Goal: Task Accomplishment & Management: Manage account settings

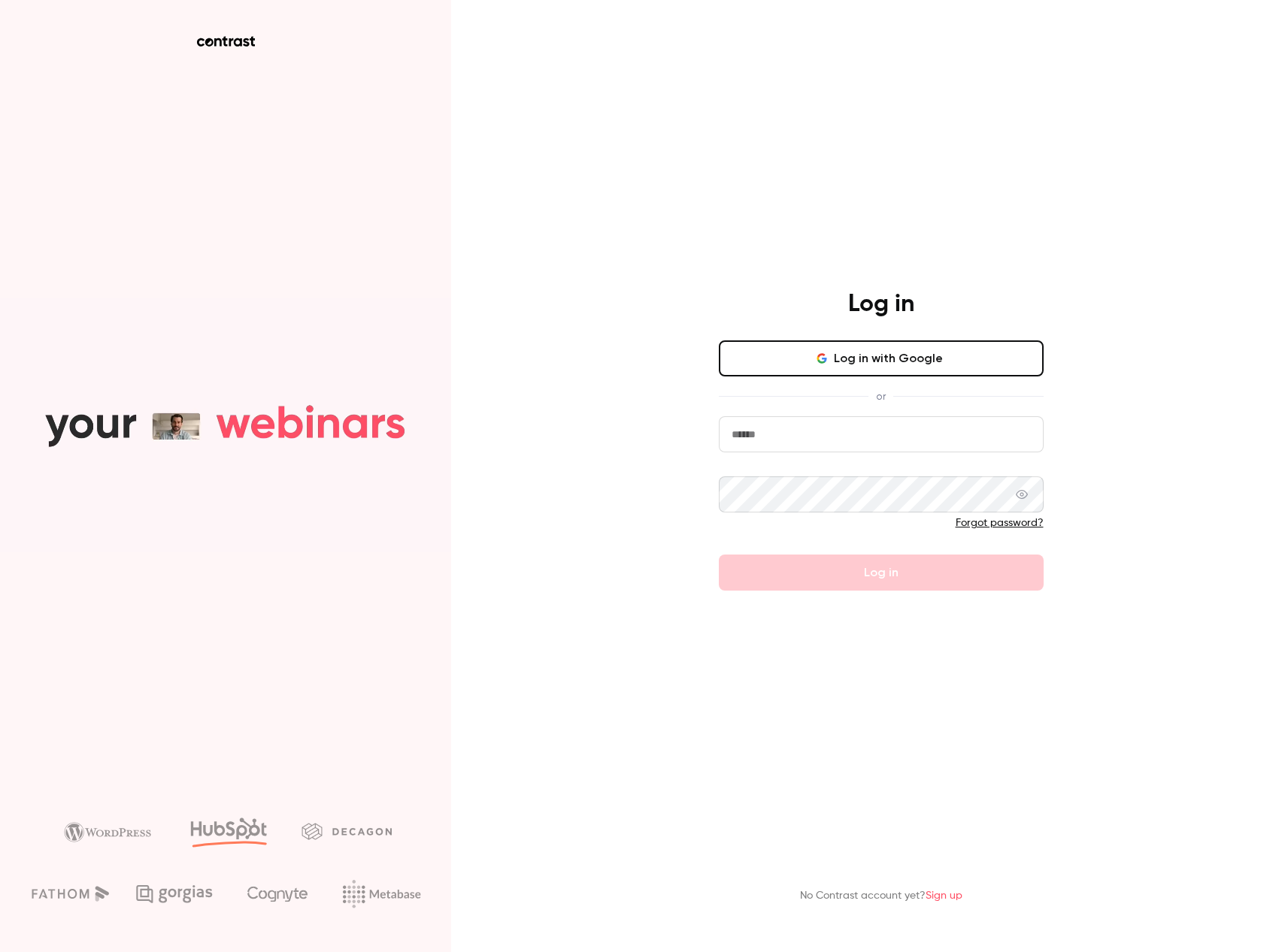
type input "**********"
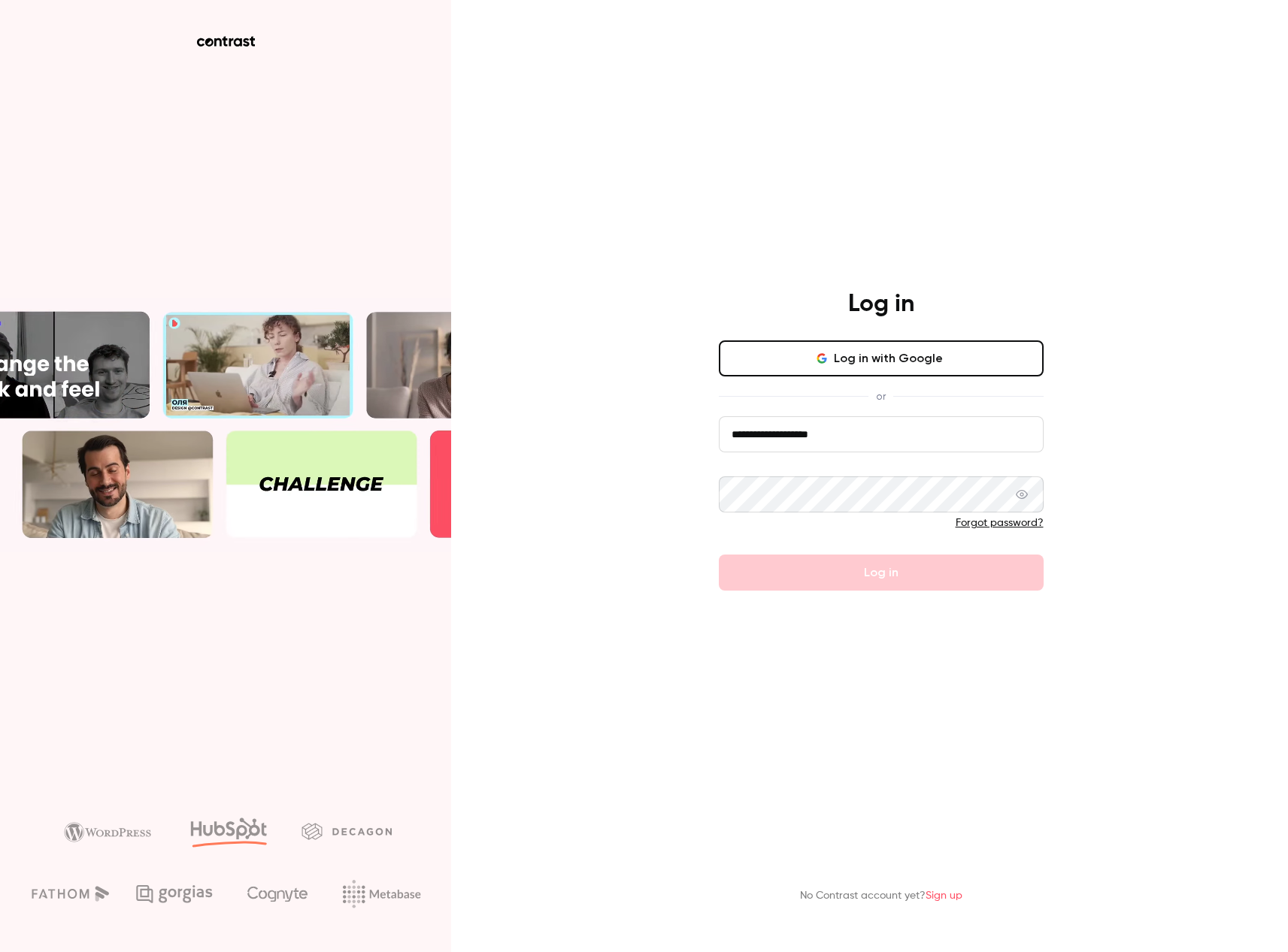
click at [922, 585] on form "**********" at bounding box center [881, 504] width 325 height 174
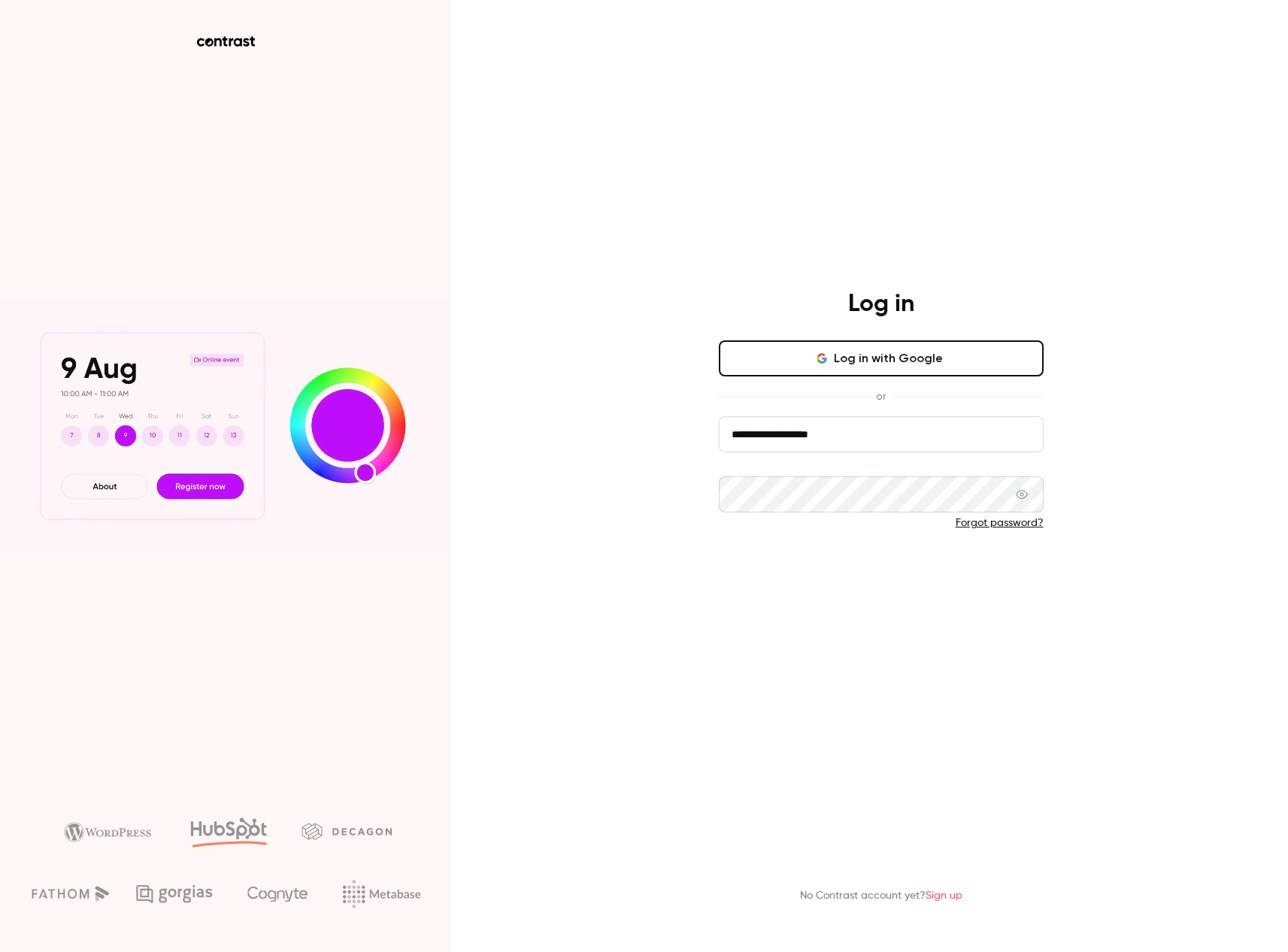
click at [920, 585] on button "Log in" at bounding box center [881, 572] width 325 height 36
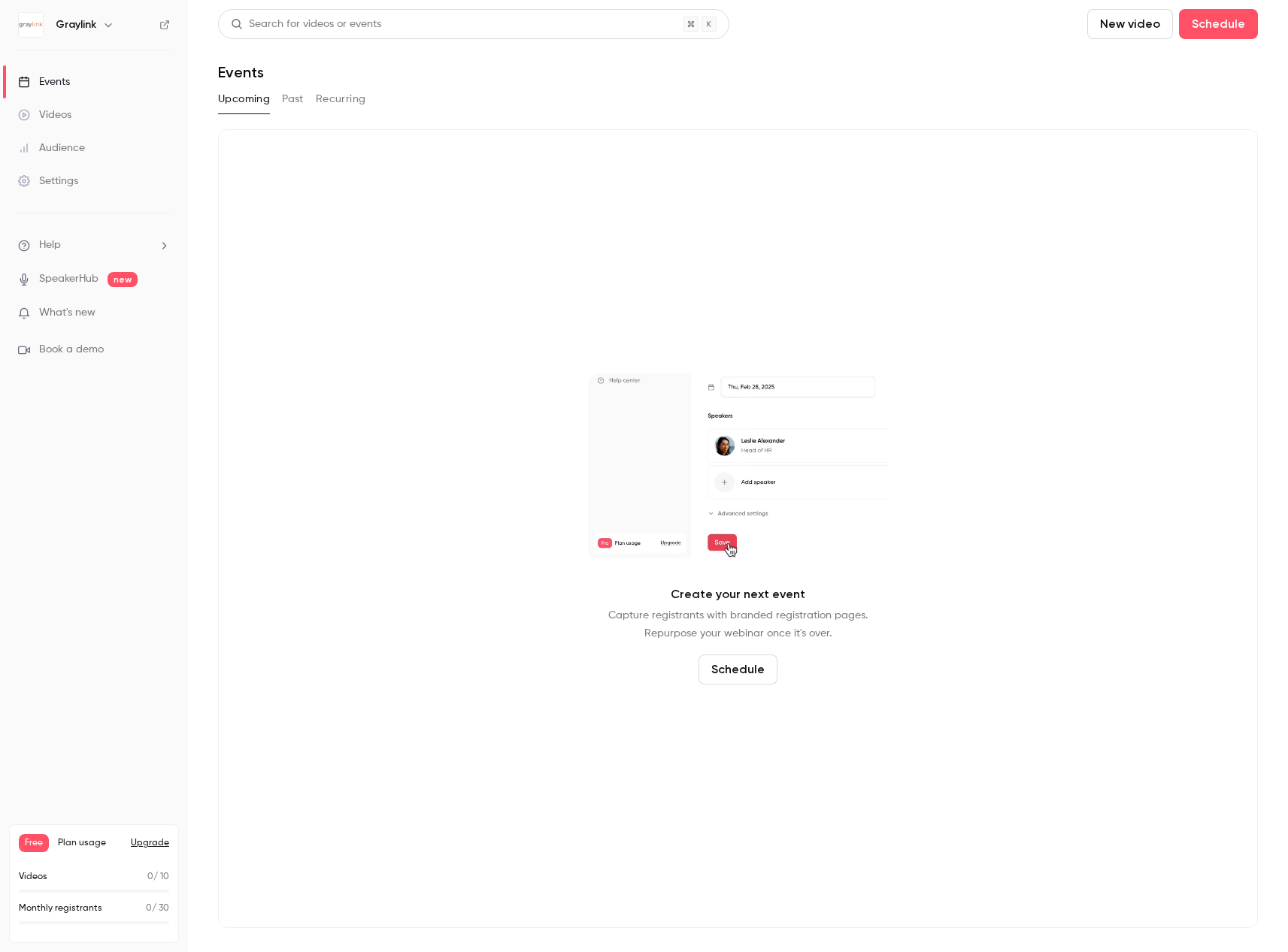
click at [289, 105] on button "Past" at bounding box center [293, 99] width 22 height 24
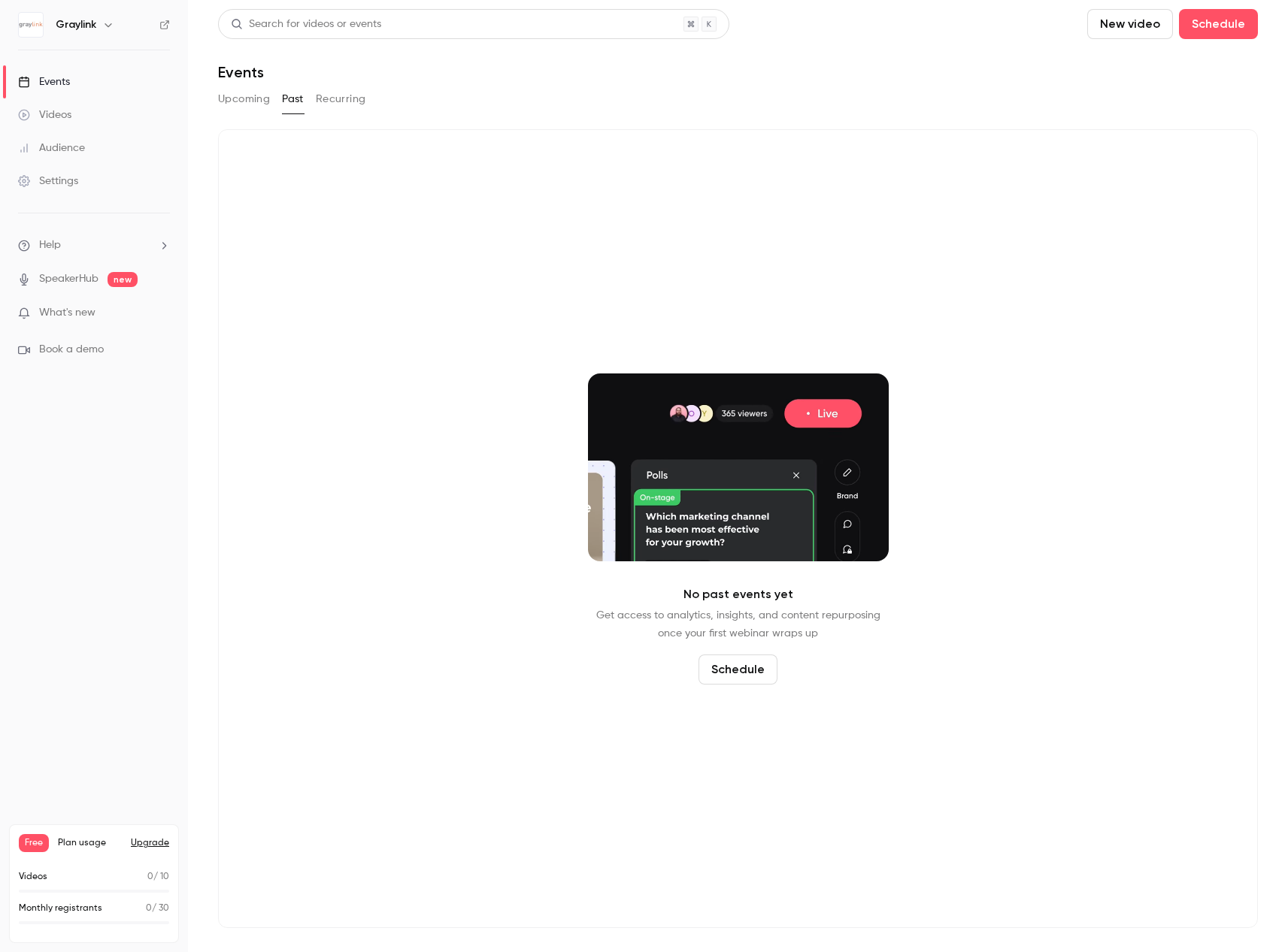
click at [334, 102] on button "Recurring" at bounding box center [341, 99] width 50 height 24
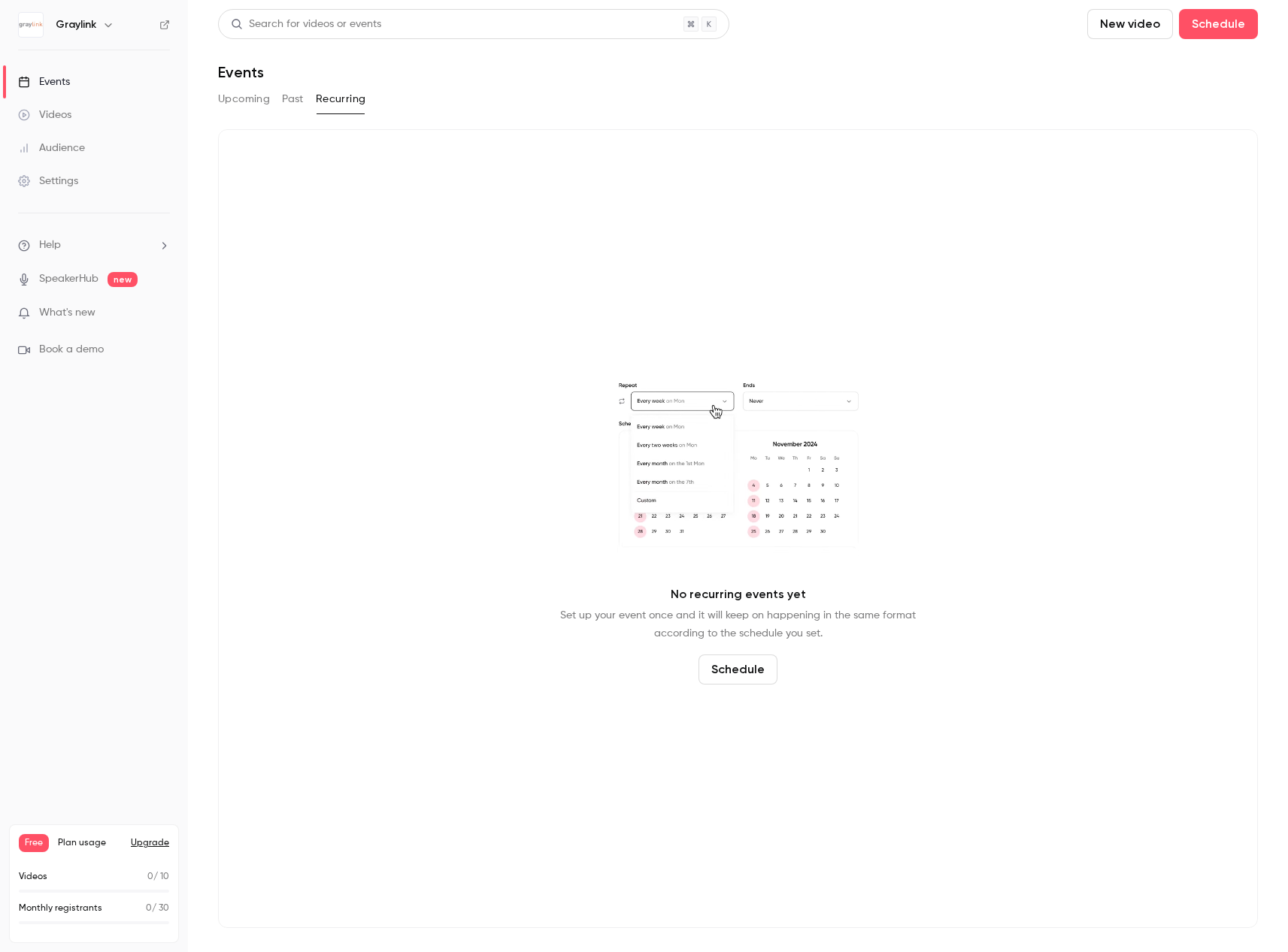
click at [63, 146] on div "Audience" at bounding box center [52, 148] width 67 height 15
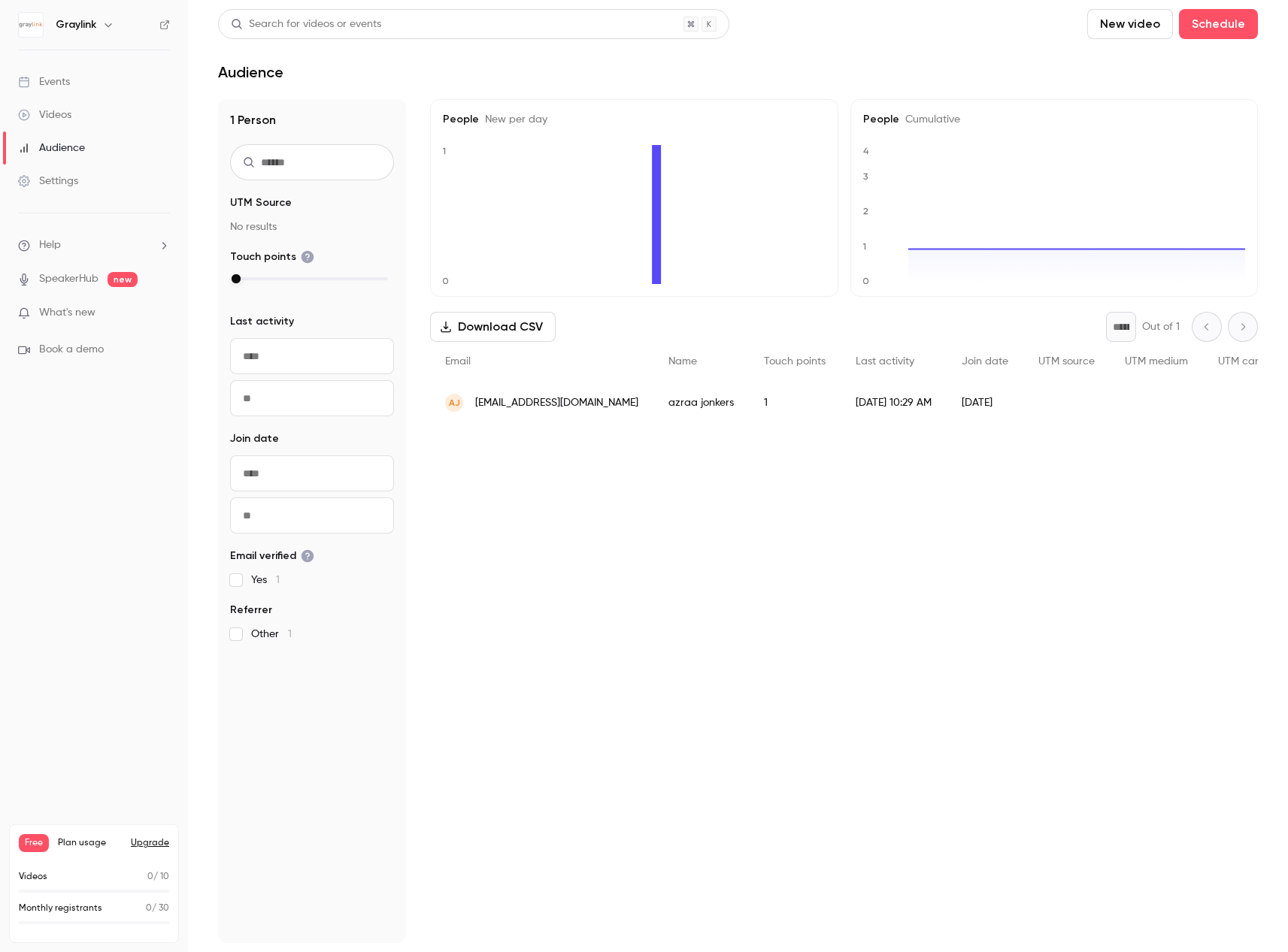
click at [64, 116] on div "Videos" at bounding box center [45, 115] width 54 height 15
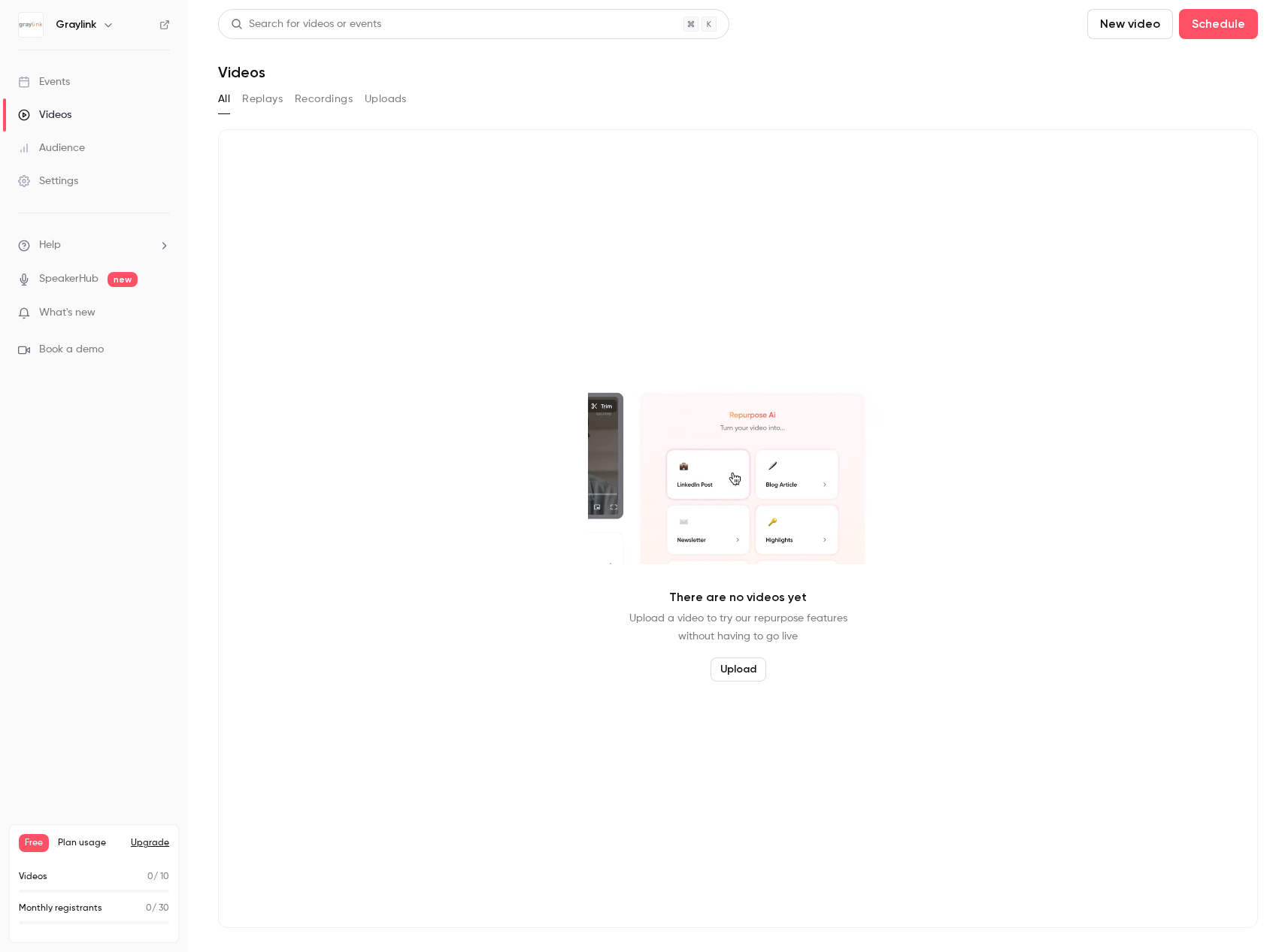
click at [67, 183] on div "Settings" at bounding box center [48, 181] width 60 height 15
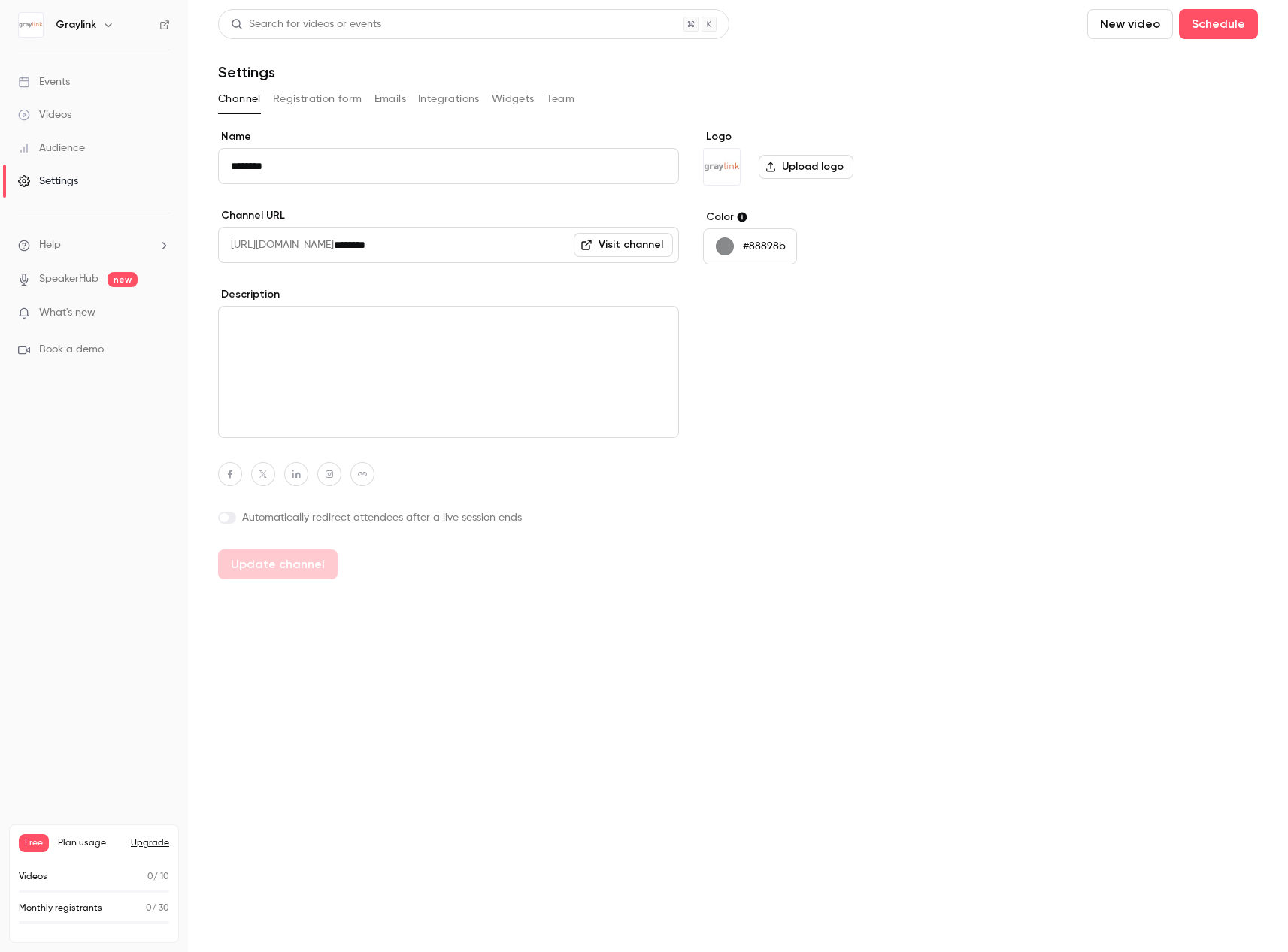
click at [320, 98] on button "Registration form" at bounding box center [317, 99] width 89 height 24
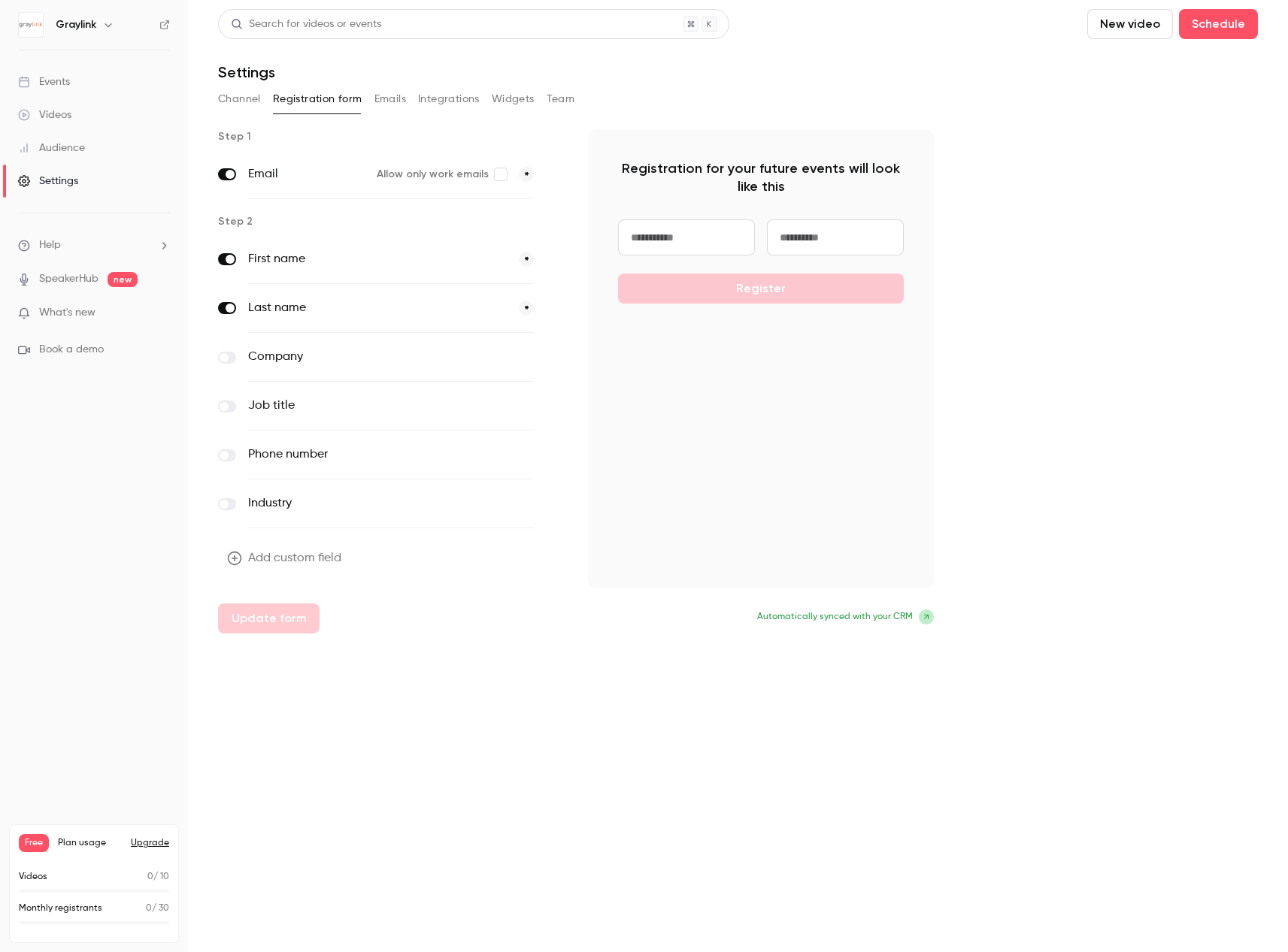
click at [400, 102] on button "Emails" at bounding box center [390, 99] width 31 height 24
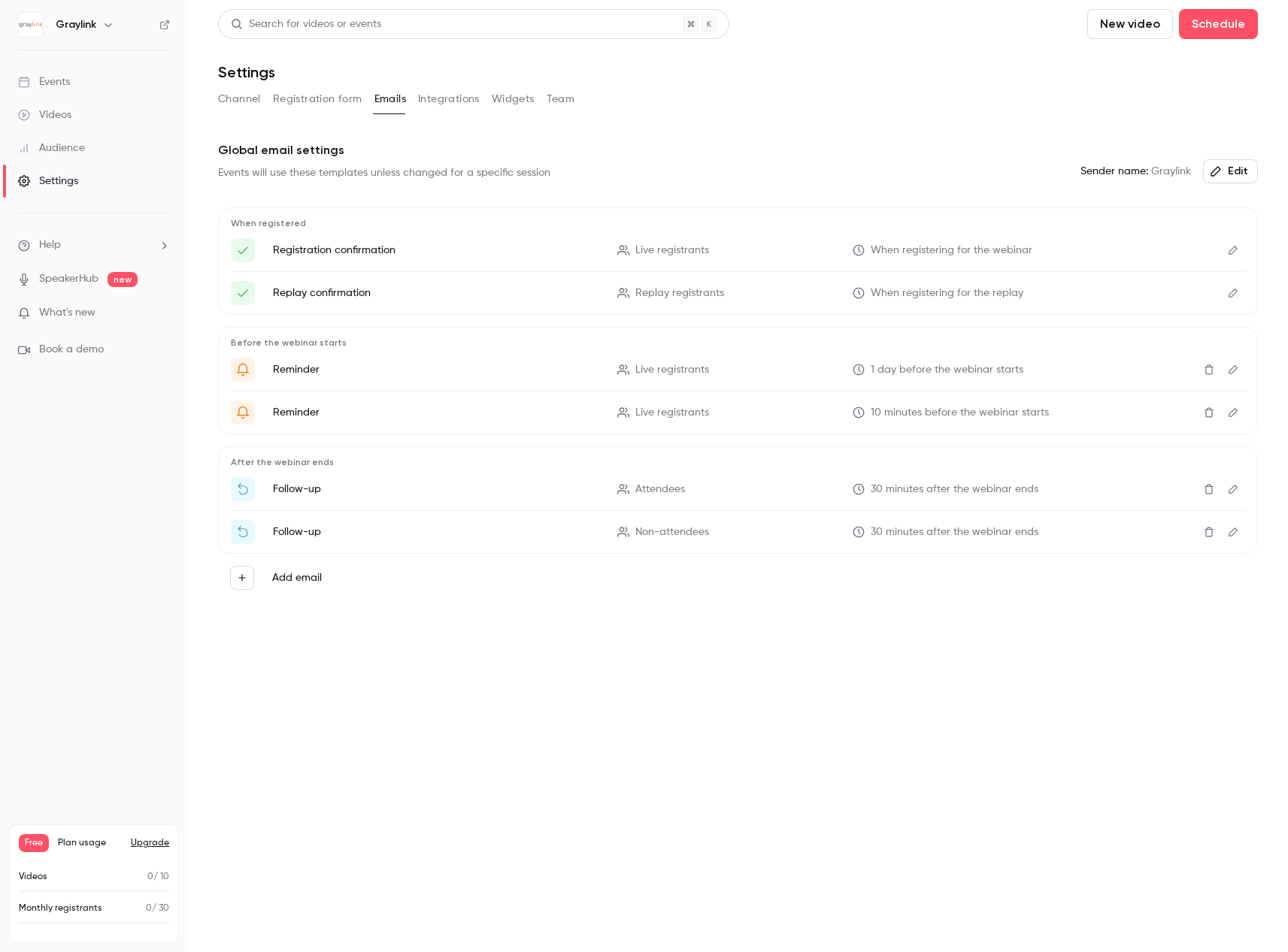
click at [449, 96] on button "Integrations" at bounding box center [449, 99] width 62 height 24
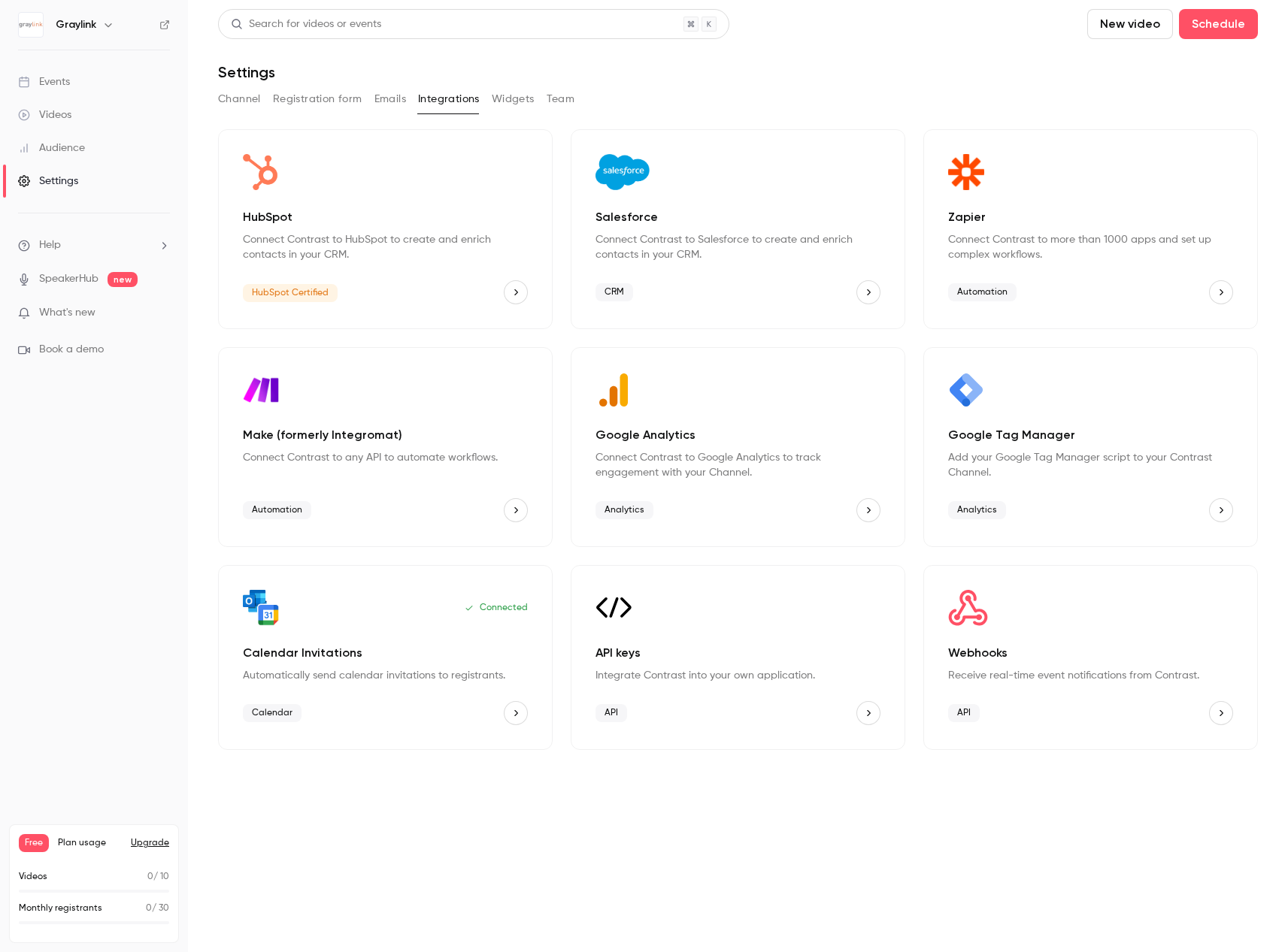
click at [504, 101] on button "Widgets" at bounding box center [513, 99] width 43 height 24
